Goal: Information Seeking & Learning: Learn about a topic

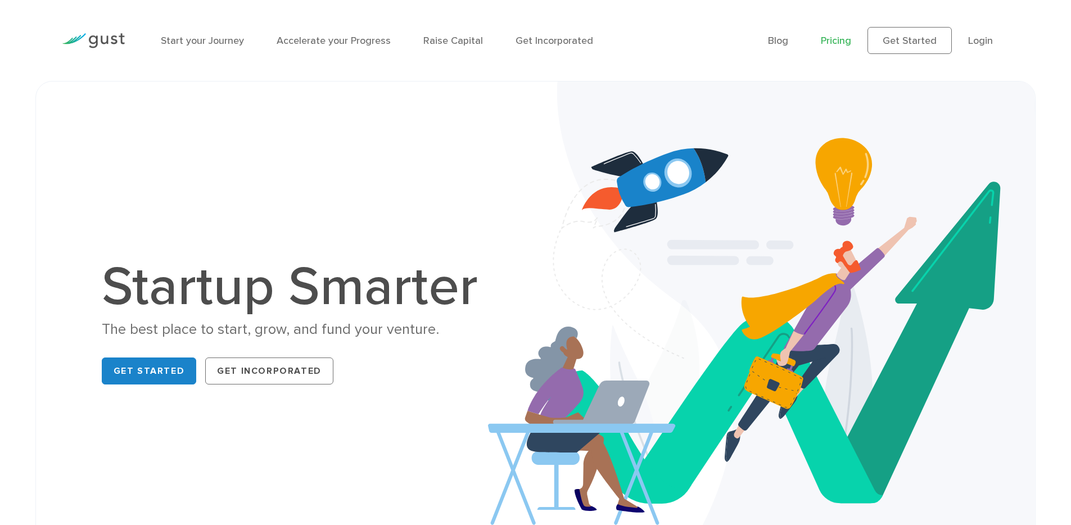
click at [831, 40] on link "Pricing" at bounding box center [835, 41] width 30 height 12
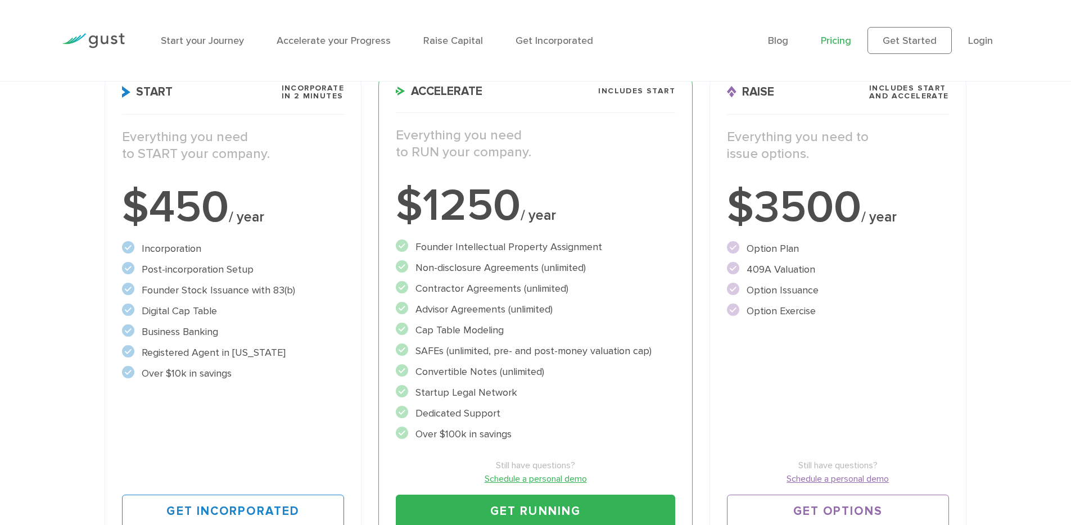
scroll to position [182, 0]
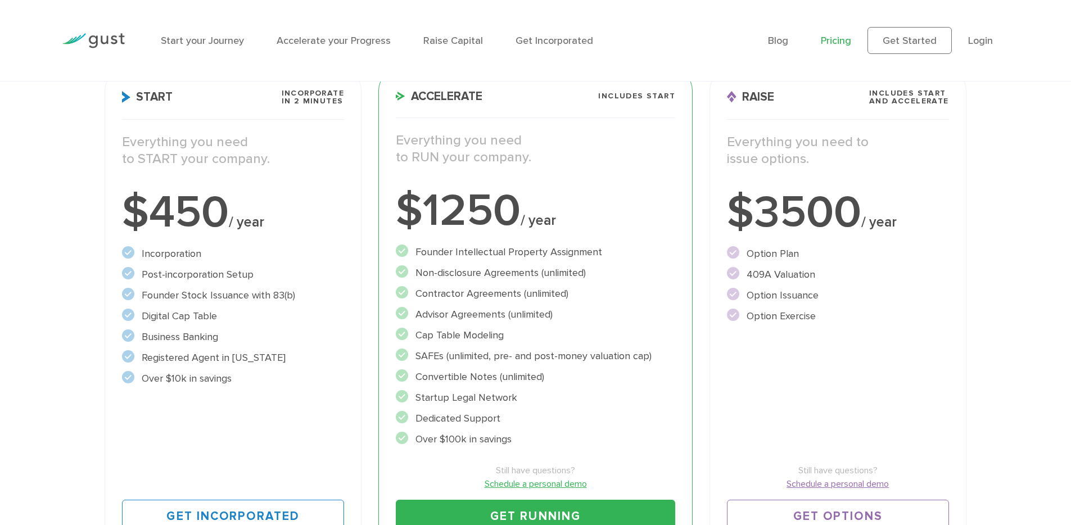
click at [111, 37] on img at bounding box center [93, 40] width 63 height 15
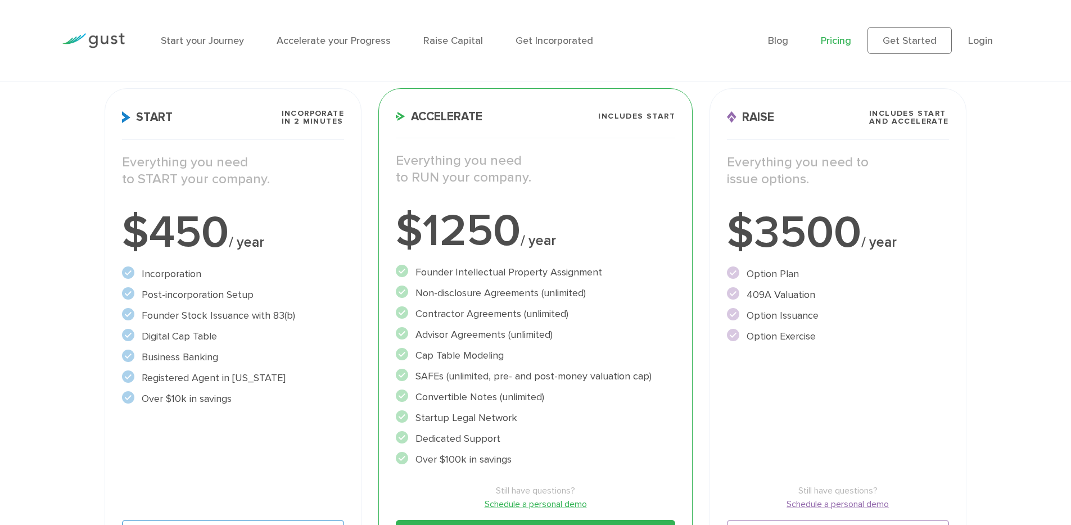
scroll to position [162, 0]
